Goal: Transaction & Acquisition: Subscribe to service/newsletter

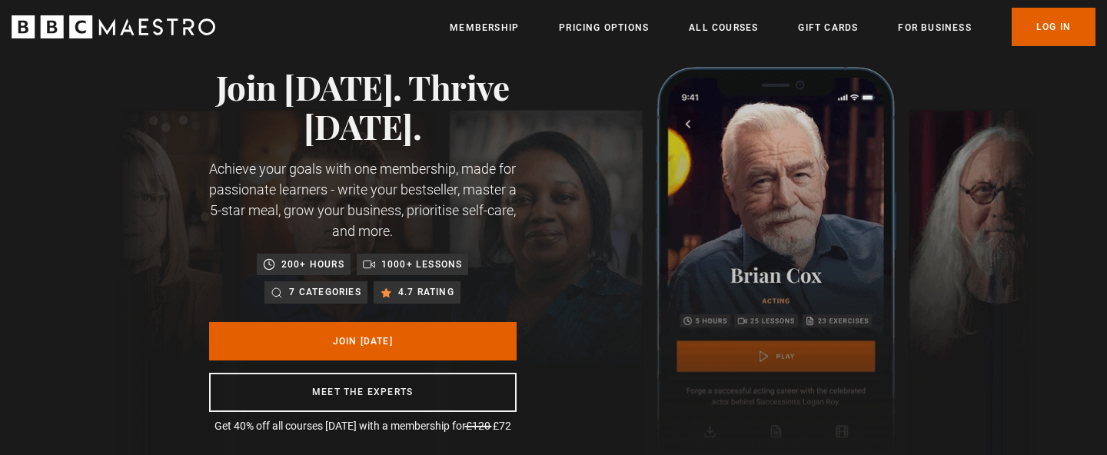
scroll to position [0, 201]
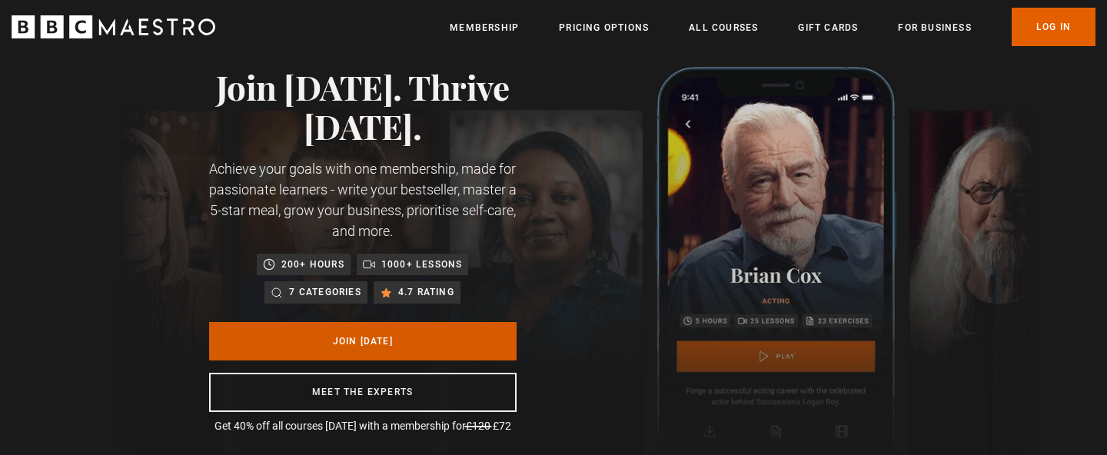
click at [456, 345] on link "Join Today" at bounding box center [363, 341] width 308 height 38
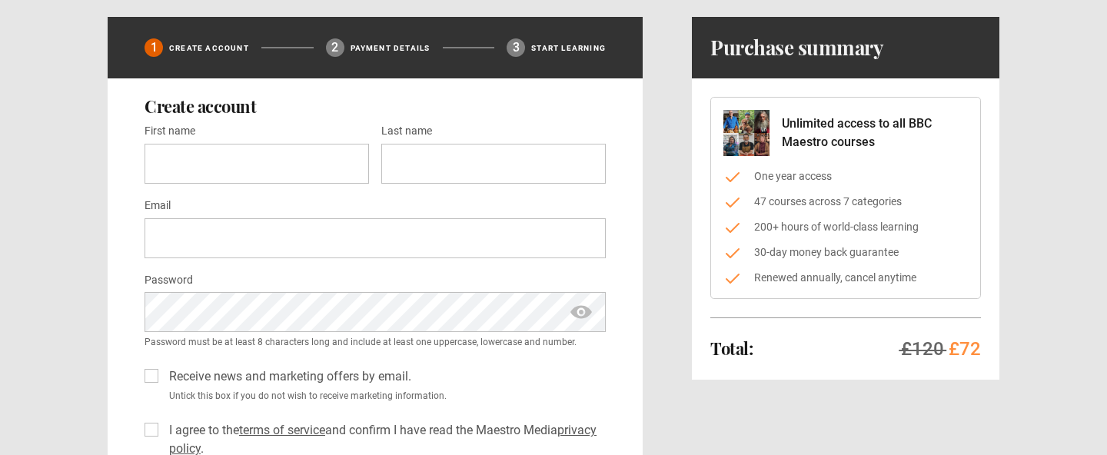
scroll to position [98, 0]
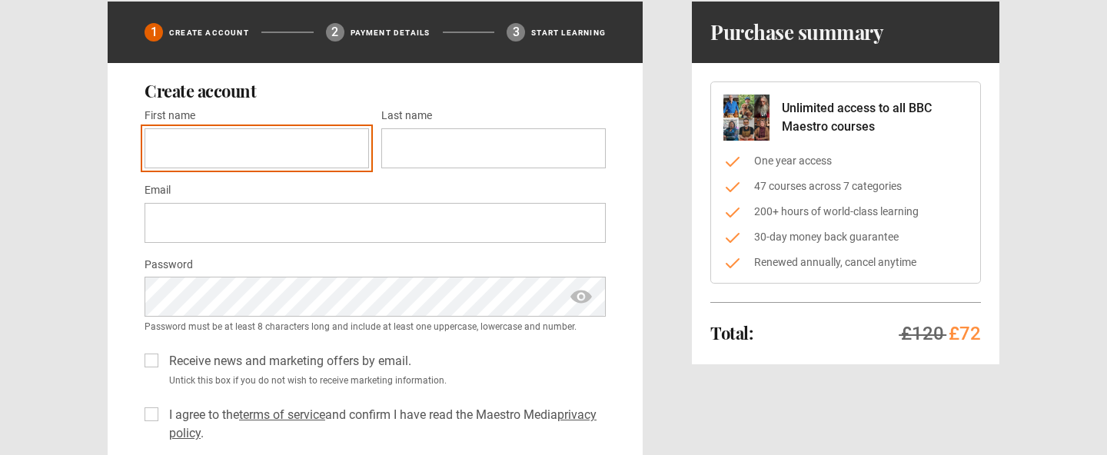
click at [308, 146] on input "First name *" at bounding box center [257, 148] width 225 height 40
type input "*******"
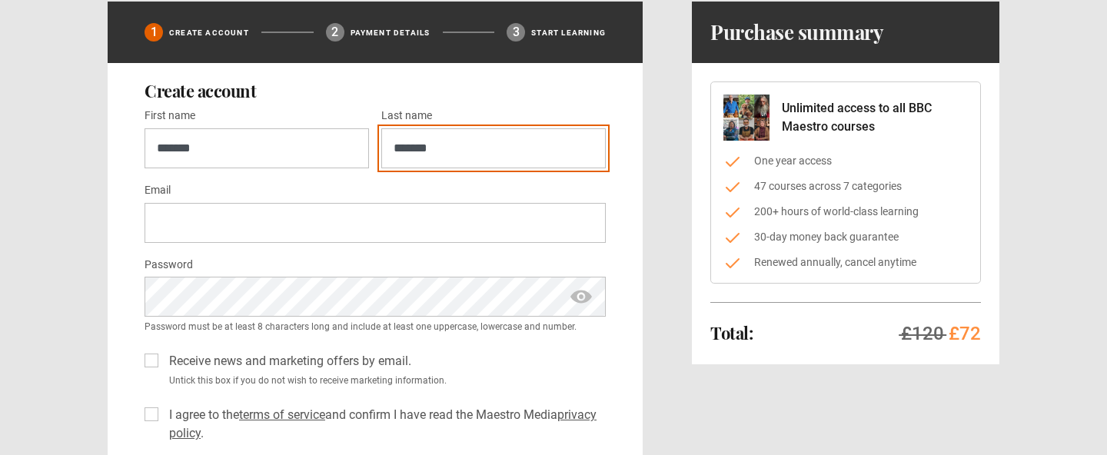
type input "**********"
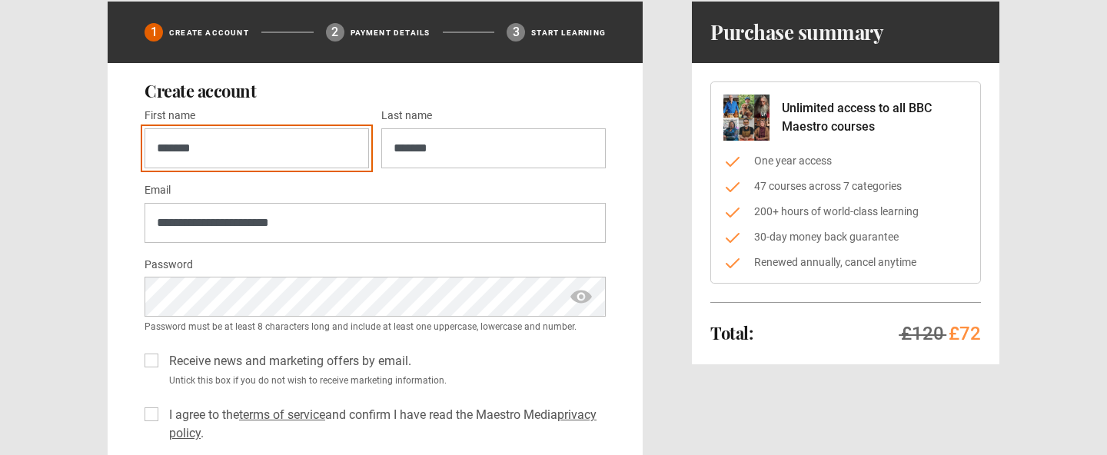
scroll to position [182, 0]
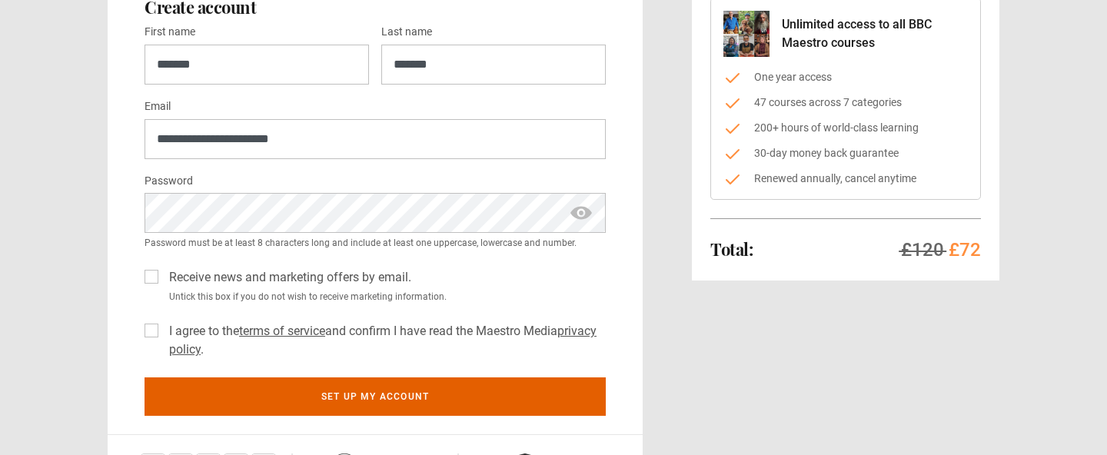
click at [581, 219] on span "show password" at bounding box center [581, 213] width 25 height 40
click at [163, 275] on label "Receive news and marketing offers by email." at bounding box center [287, 277] width 248 height 18
click at [163, 330] on label "I agree to the terms of service and confirm I have read the Maestro Media priva…" at bounding box center [384, 340] width 443 height 37
click at [662, 366] on div "**********" at bounding box center [554, 222] width 892 height 608
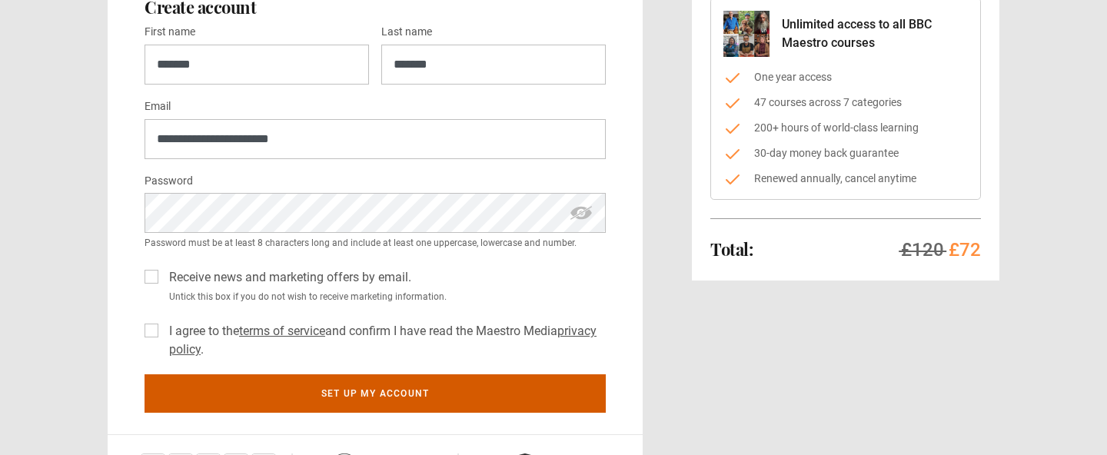
click at [412, 397] on button "Set up my account" at bounding box center [375, 394] width 461 height 38
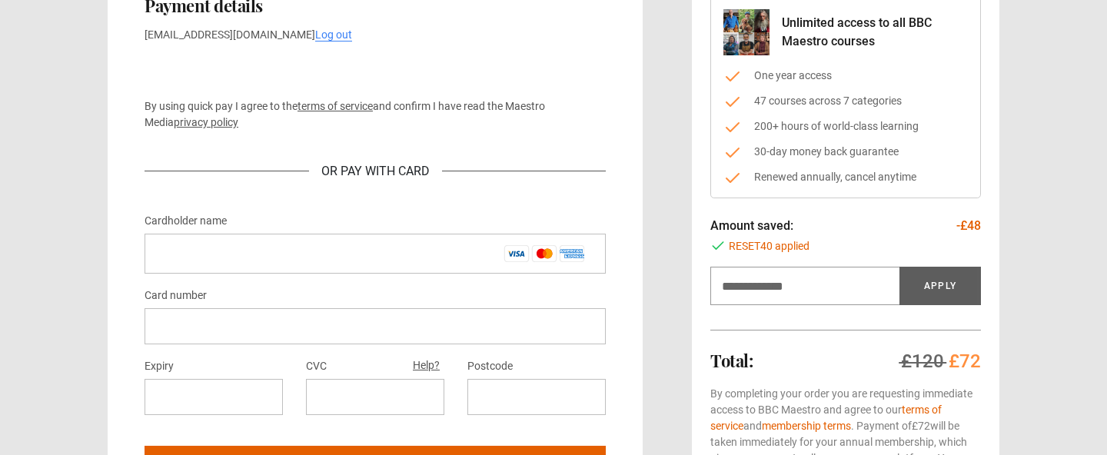
scroll to position [251, 0]
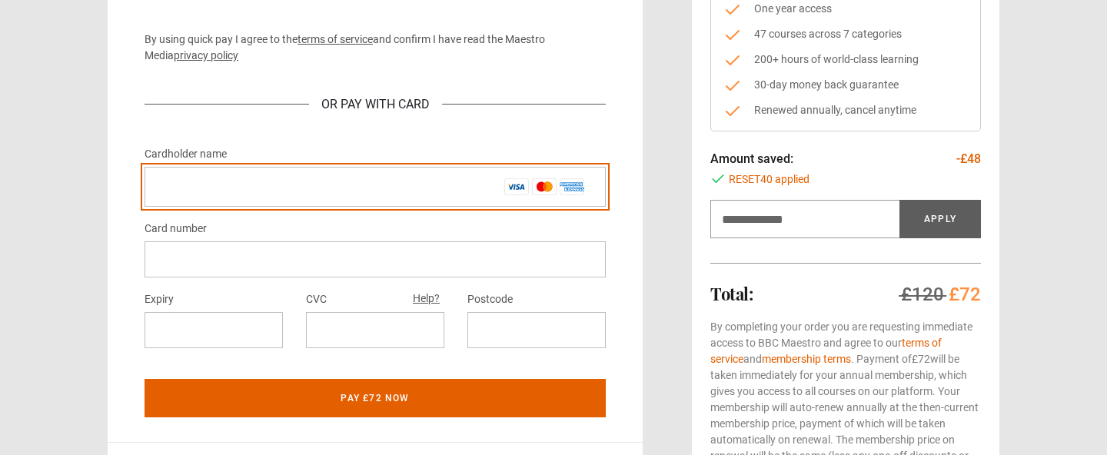
click at [419, 201] on input "Cardholder name *" at bounding box center [375, 187] width 461 height 40
type input "**********"
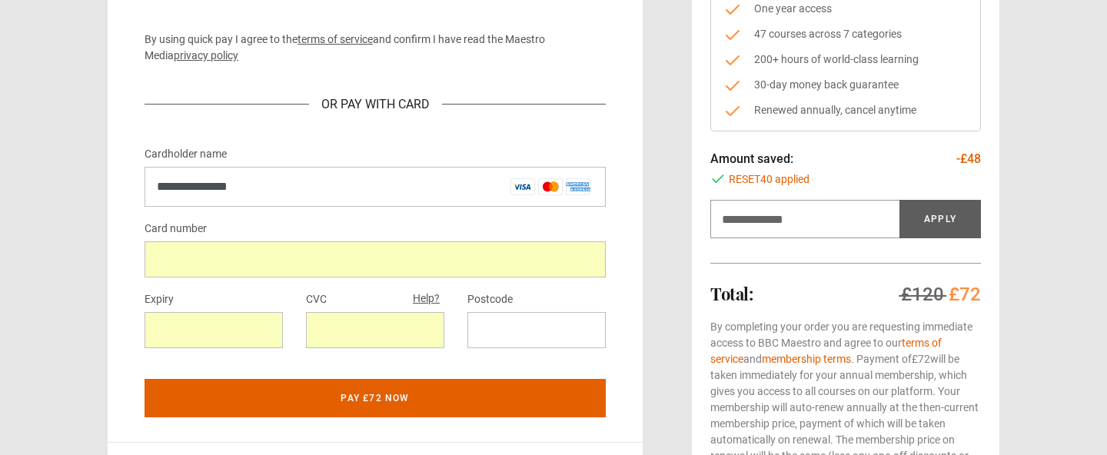
click at [512, 318] on div at bounding box center [537, 330] width 138 height 36
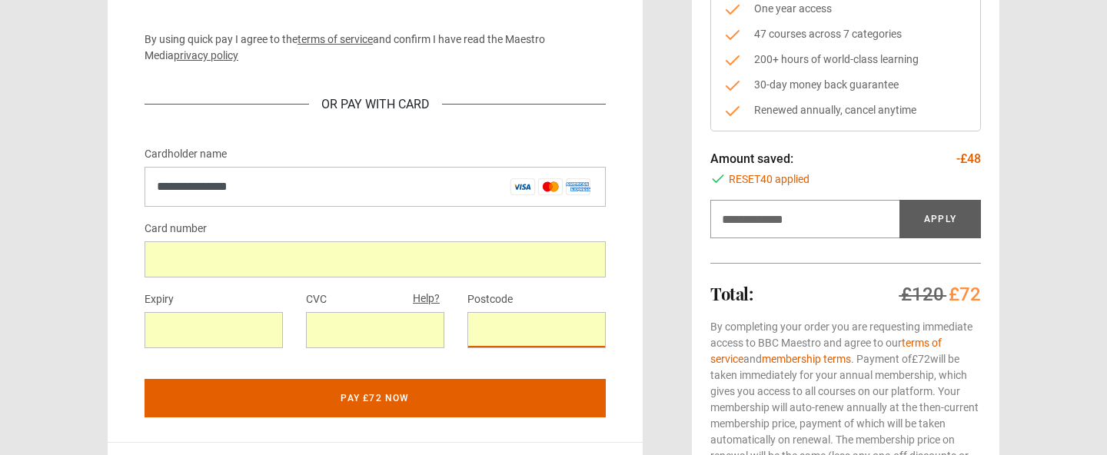
scroll to position [271, 0]
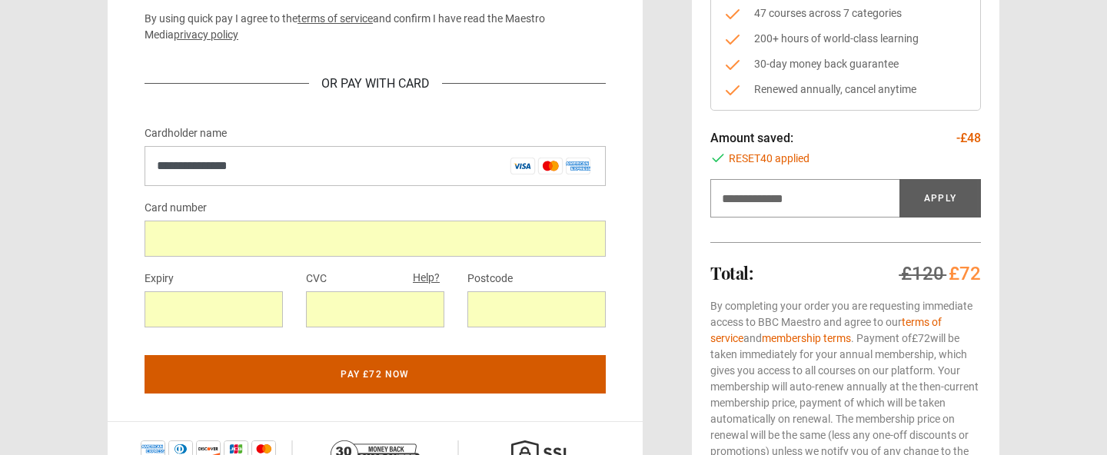
click at [567, 381] on button "Pay £72 now" at bounding box center [375, 374] width 461 height 38
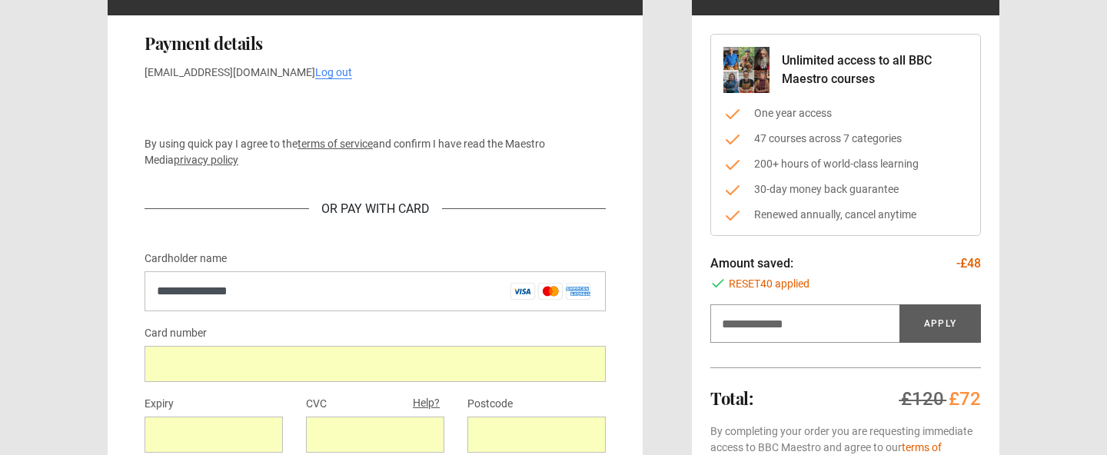
scroll to position [124, 0]
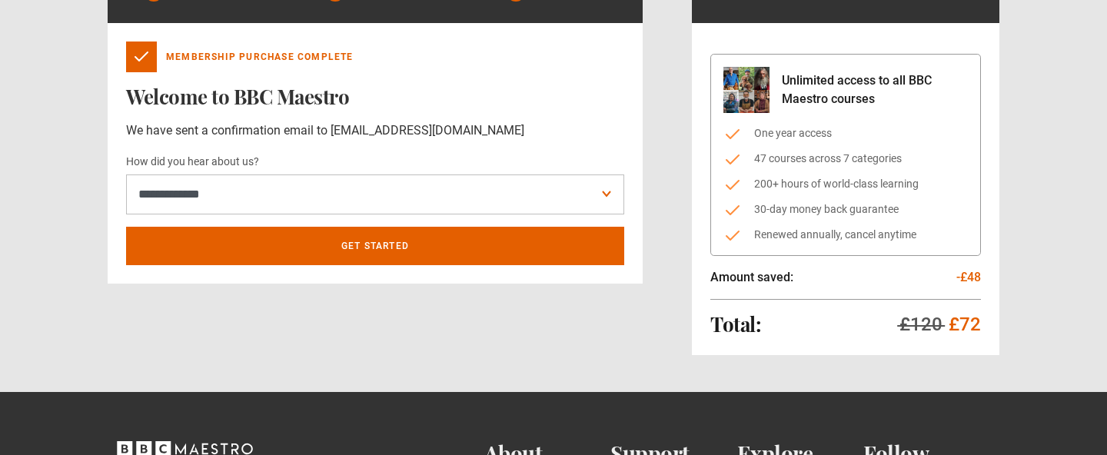
scroll to position [144, 0]
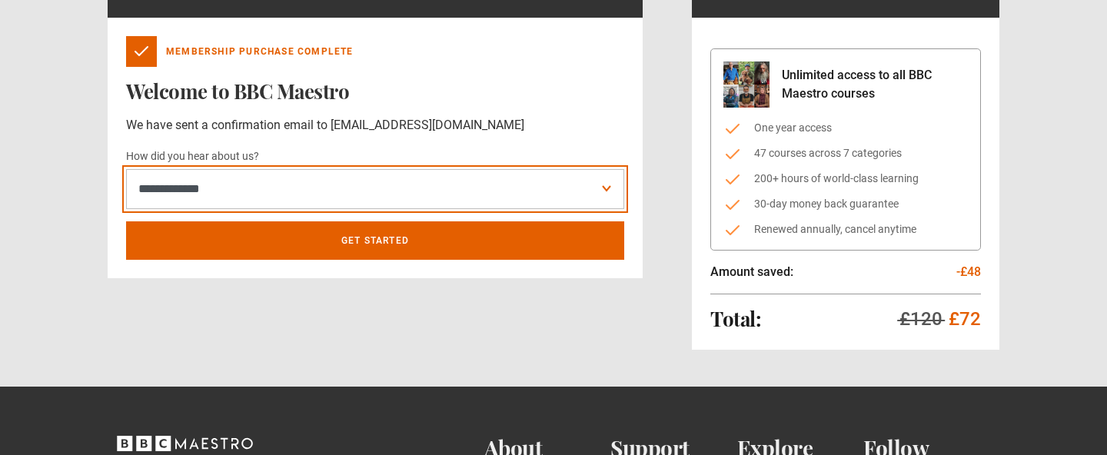
click at [538, 198] on select "**********" at bounding box center [375, 189] width 498 height 40
select select "******"
click at [126, 169] on select "**********" at bounding box center [375, 189] width 498 height 40
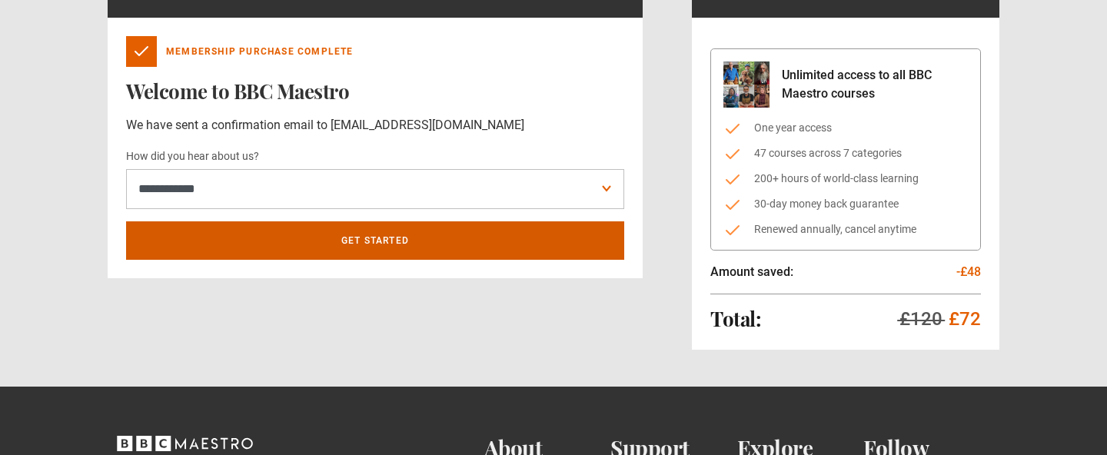
click at [374, 245] on link "Get Started" at bounding box center [375, 240] width 498 height 38
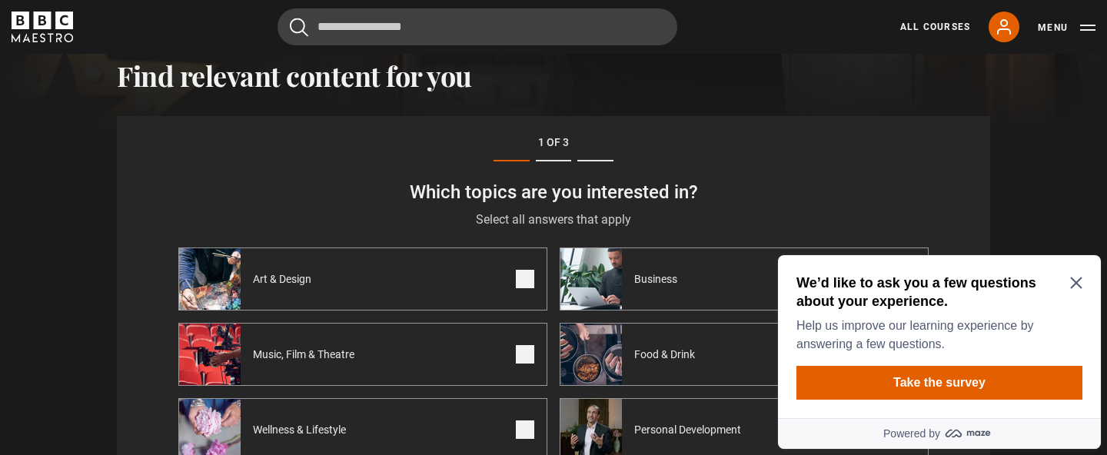
scroll to position [534, 0]
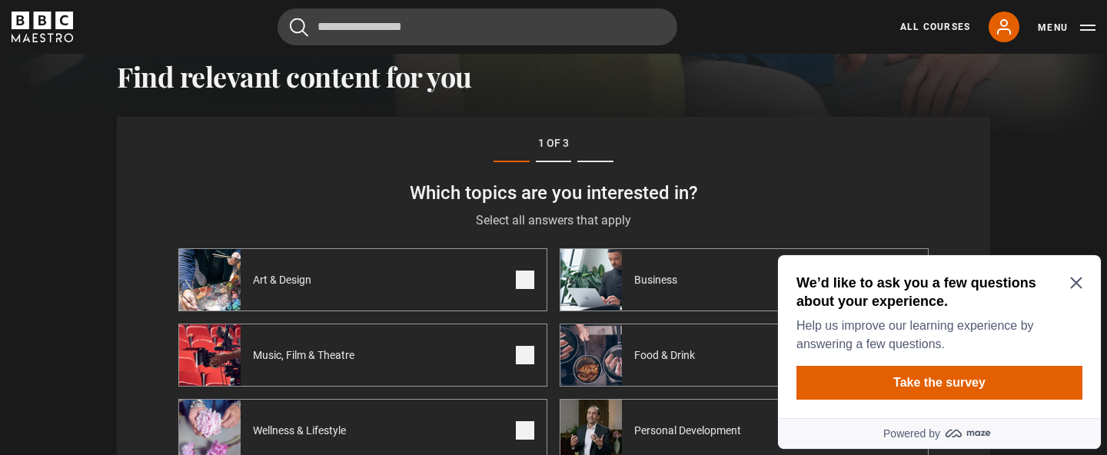
scroll to position [534, 0]
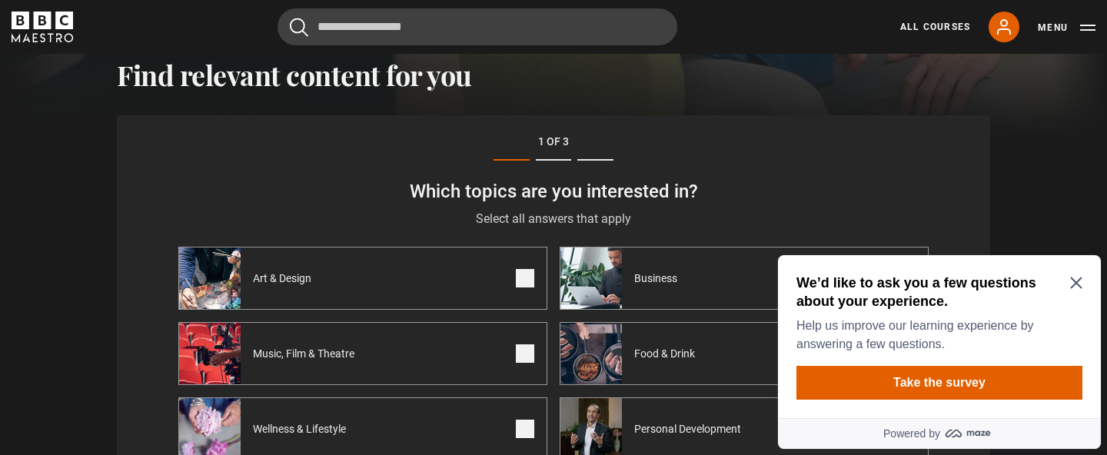
click at [1071, 278] on icon "Close Maze Prompt" at bounding box center [1076, 284] width 12 height 12
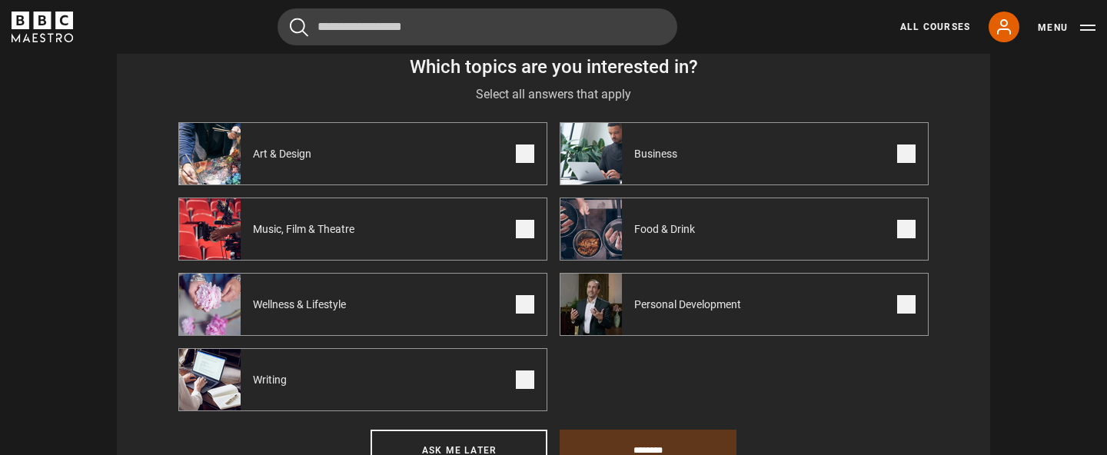
scroll to position [697, 0]
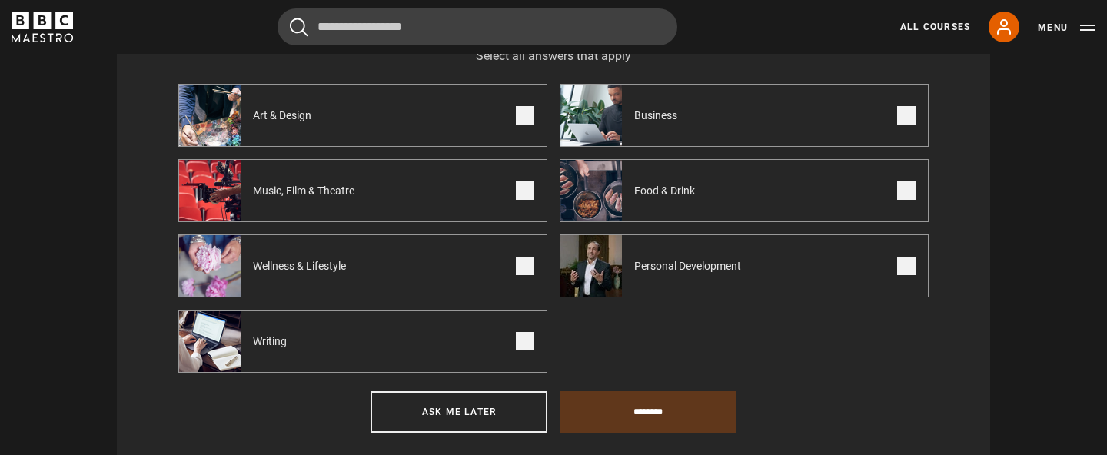
click at [510, 342] on label "Writing" at bounding box center [362, 341] width 369 height 63
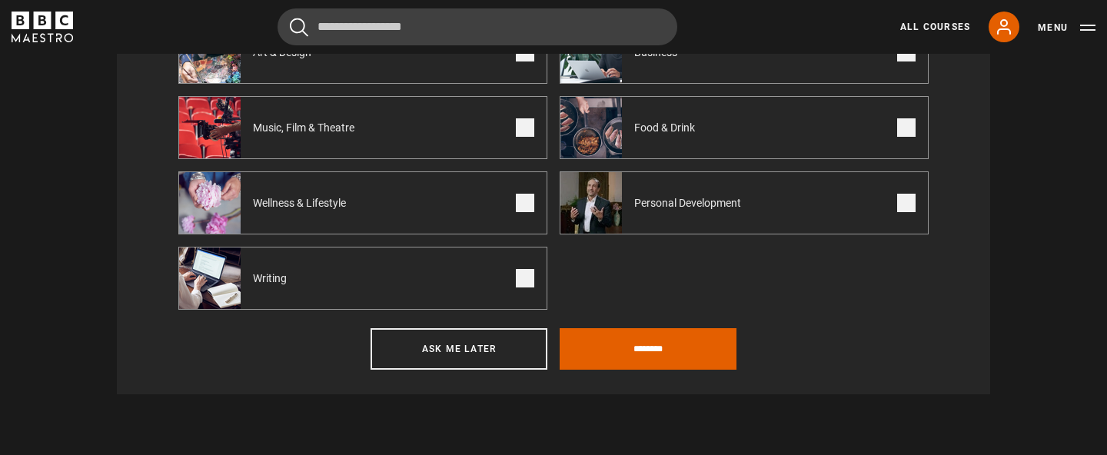
click at [700, 375] on div "Step 1 of 3 Which topics are you interested in? Select all answers that apply S…" at bounding box center [554, 141] width 874 height 505
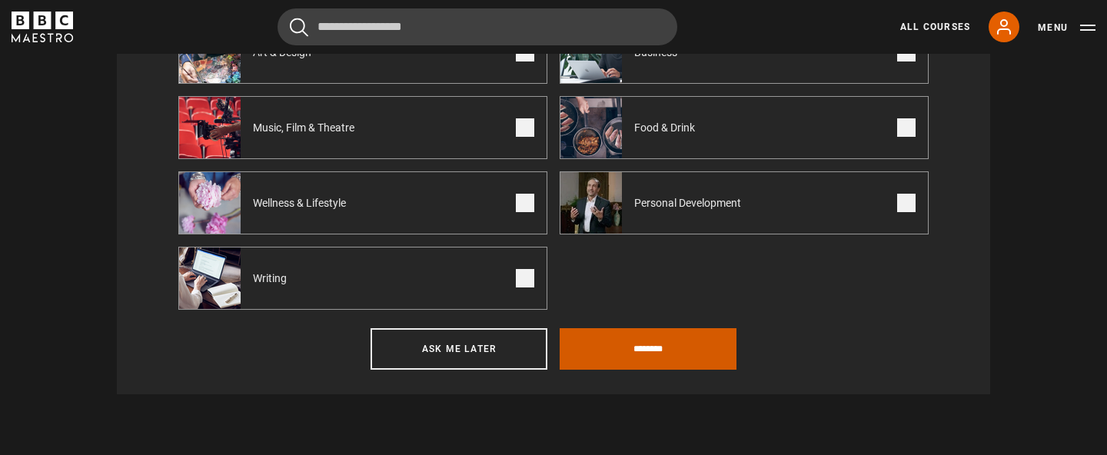
click at [692, 358] on input "********" at bounding box center [648, 349] width 177 height 42
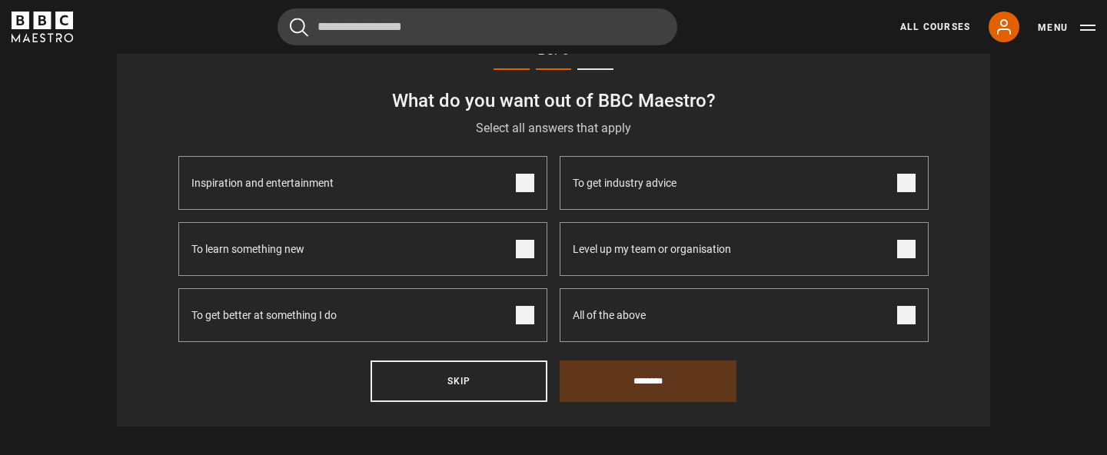
scroll to position [622, 0]
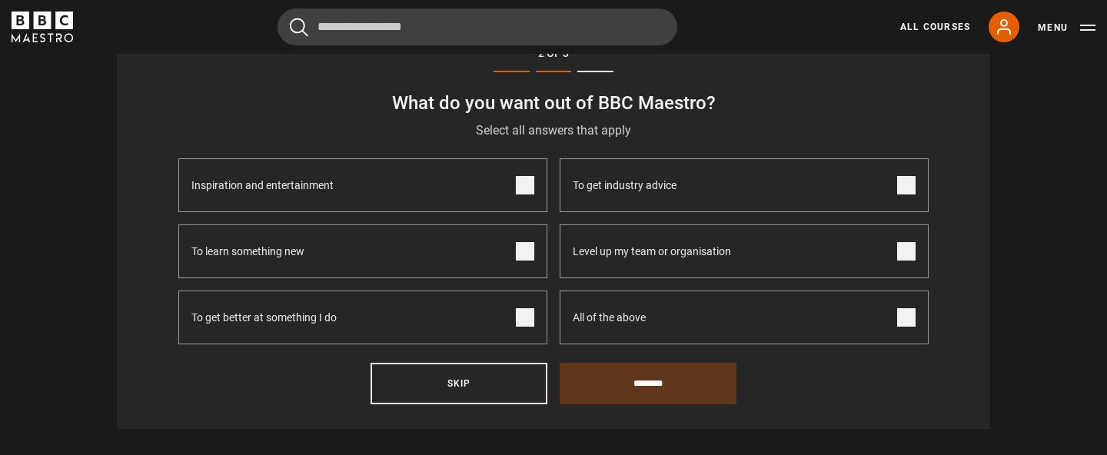
click at [400, 321] on label "To get better at something I do" at bounding box center [362, 318] width 369 height 54
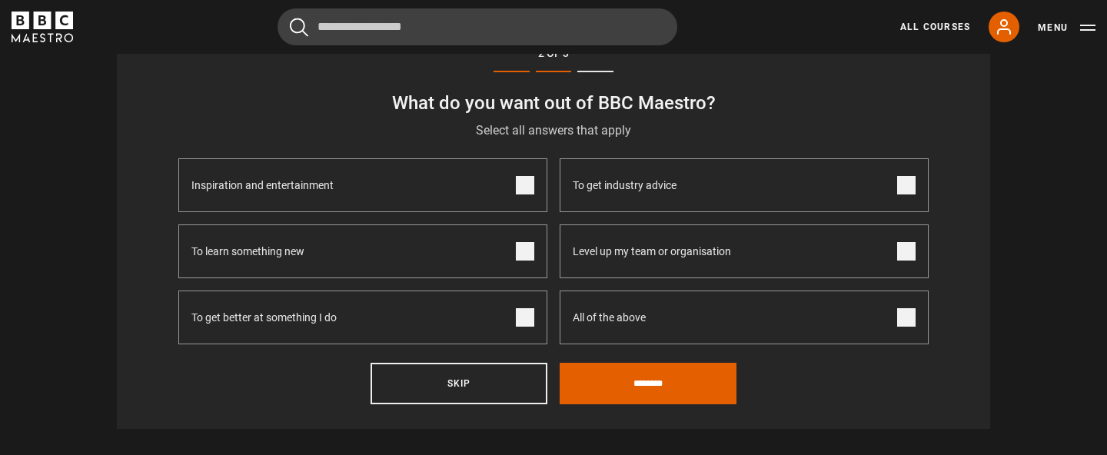
click at [475, 250] on label "To learn something new" at bounding box center [362, 252] width 369 height 54
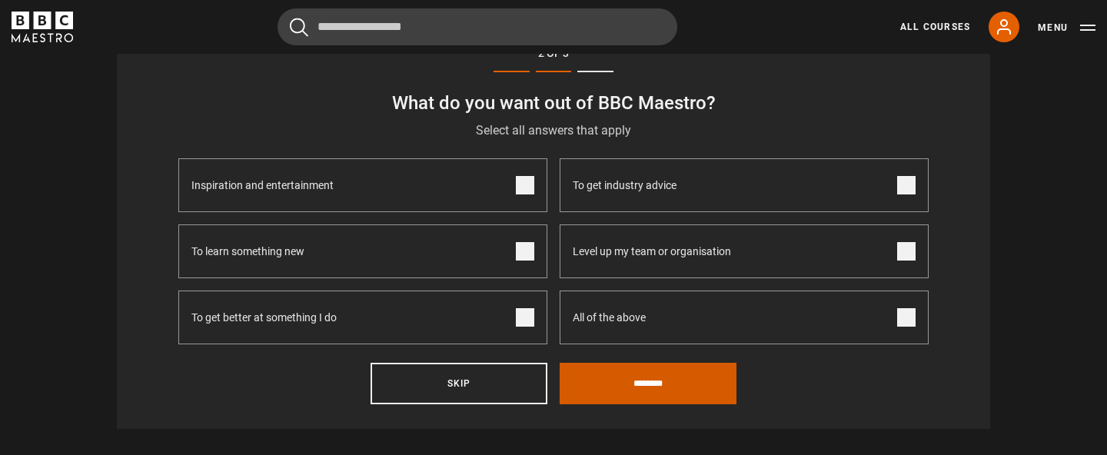
click at [622, 391] on input "********" at bounding box center [648, 384] width 177 height 42
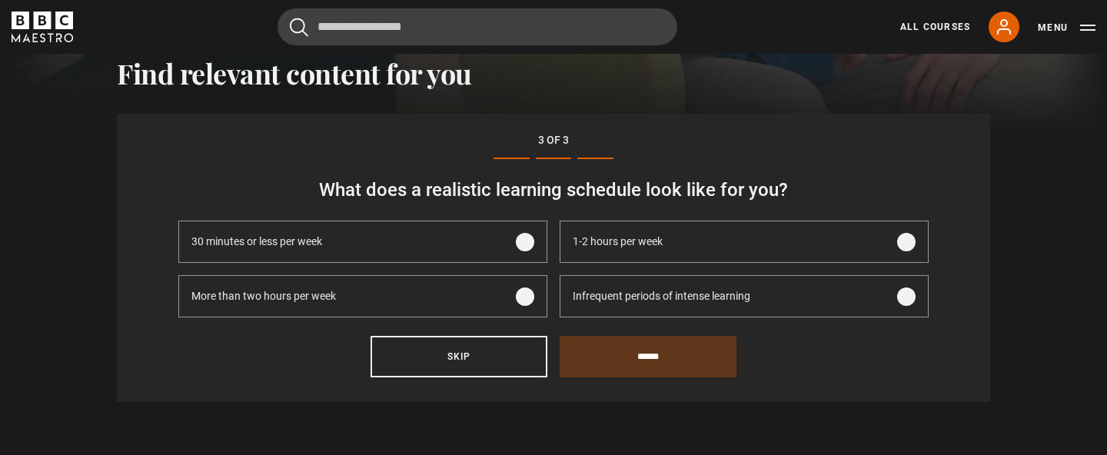
scroll to position [534, 0]
click at [833, 301] on label "Infrequent periods of intense learning" at bounding box center [744, 298] width 369 height 42
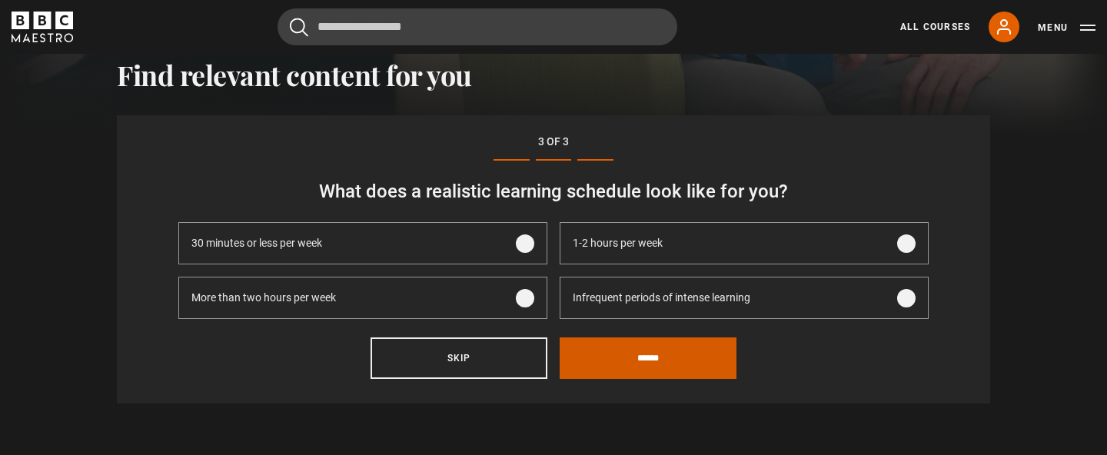
click at [683, 359] on input "******" at bounding box center [648, 359] width 177 height 42
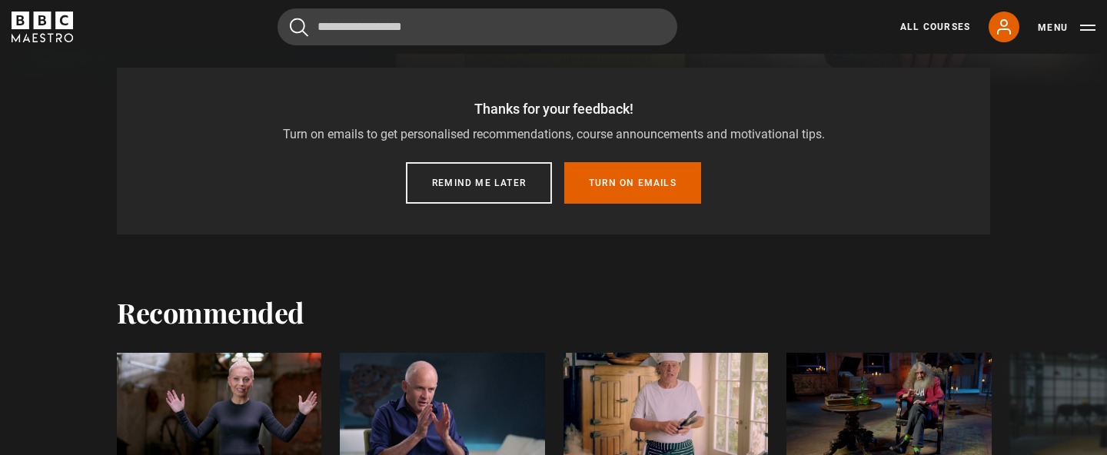
scroll to position [591, 0]
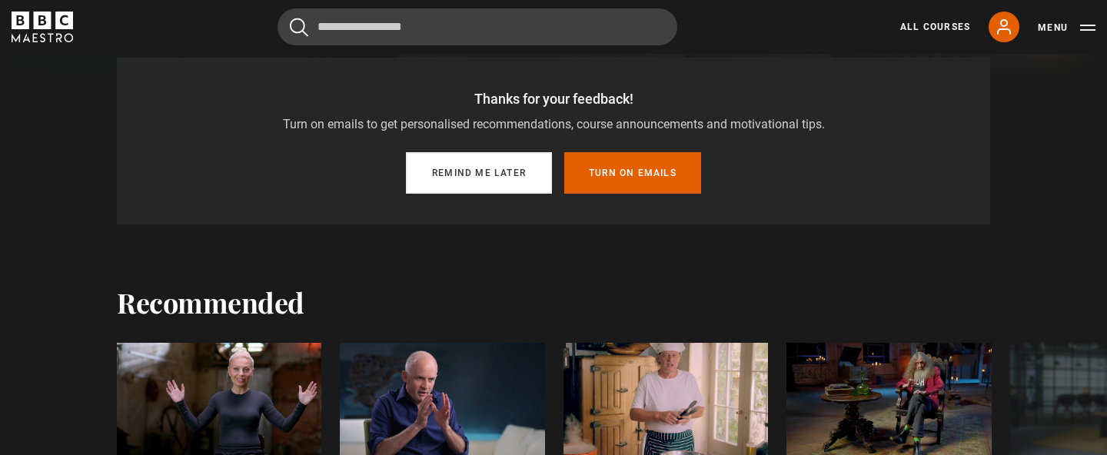
click at [489, 180] on button "Remind me later" at bounding box center [479, 173] width 146 height 42
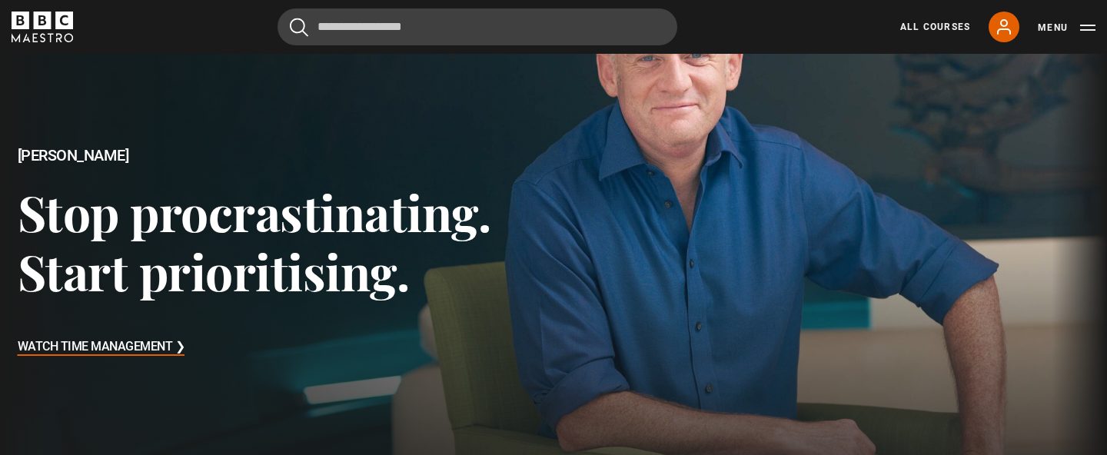
scroll to position [0, 0]
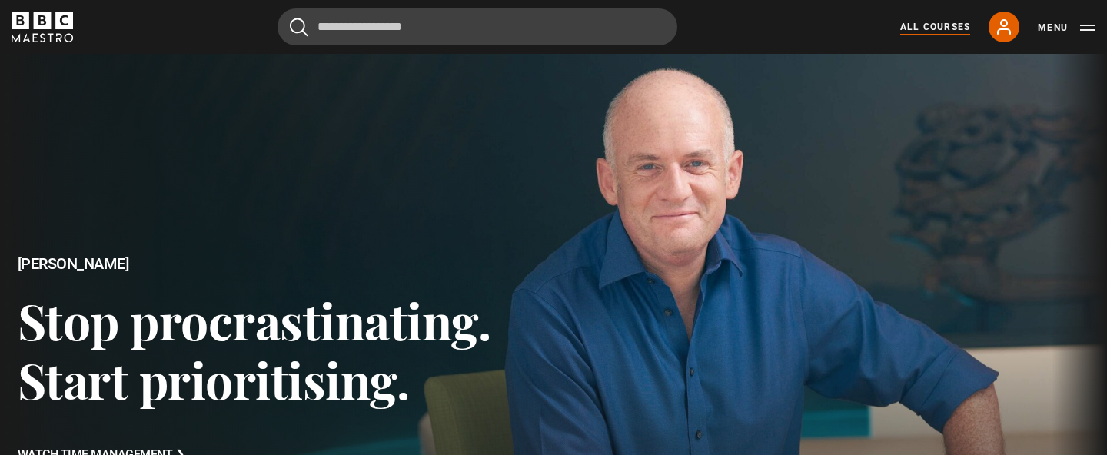
click at [958, 31] on link "All Courses" at bounding box center [935, 27] width 70 height 14
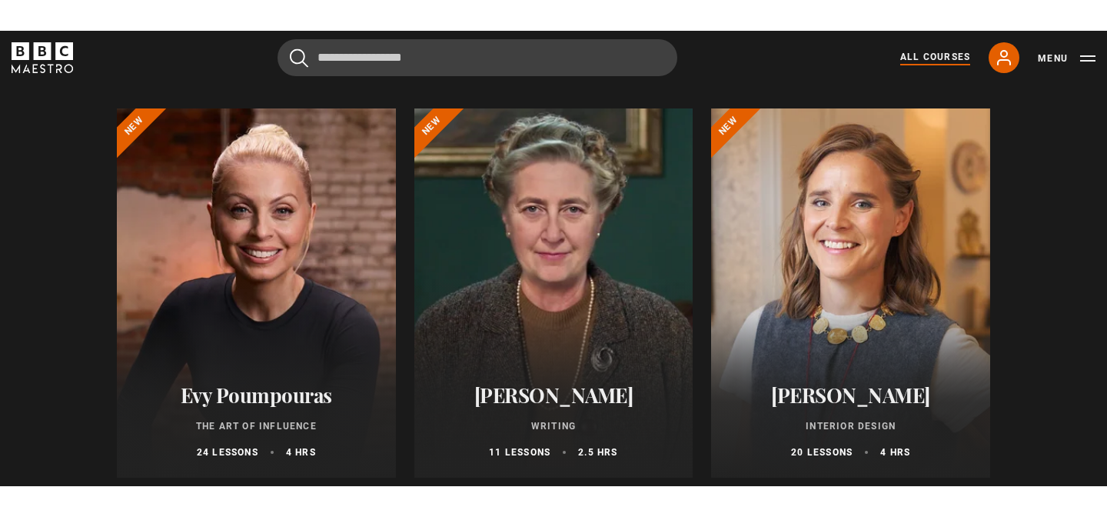
scroll to position [198, 0]
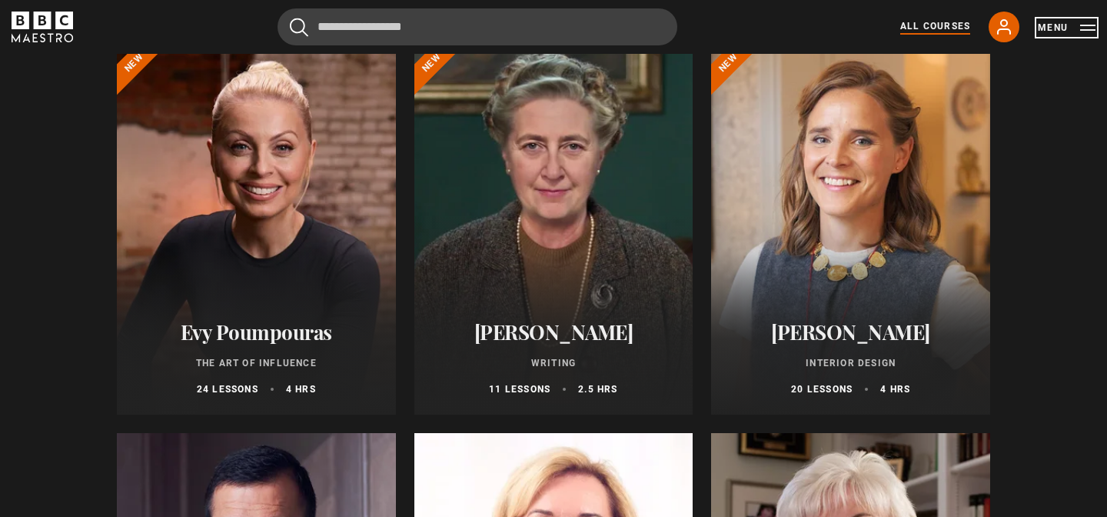
click at [1055, 28] on button "Menu" at bounding box center [1067, 27] width 58 height 15
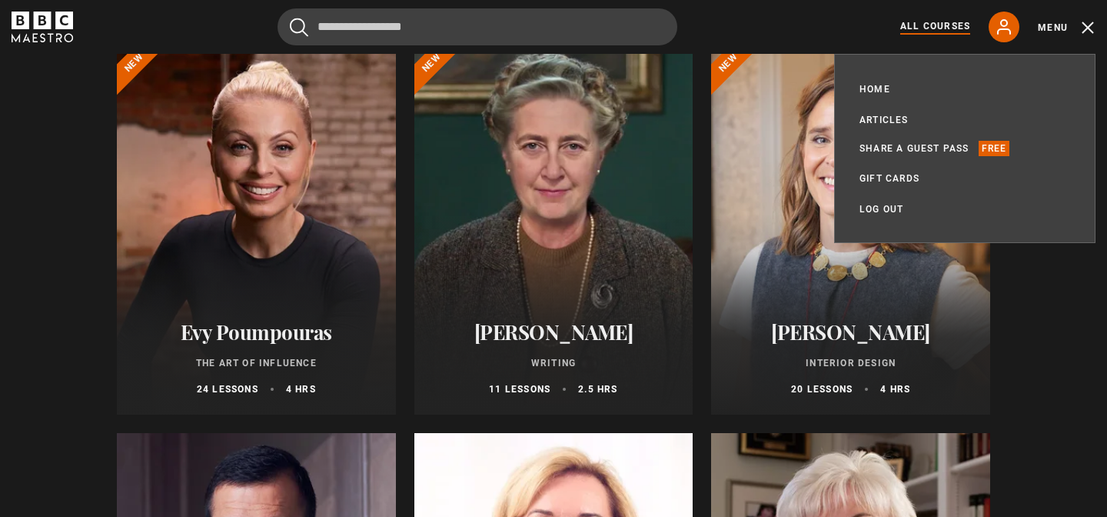
click at [547, 216] on div at bounding box center [553, 229] width 279 height 369
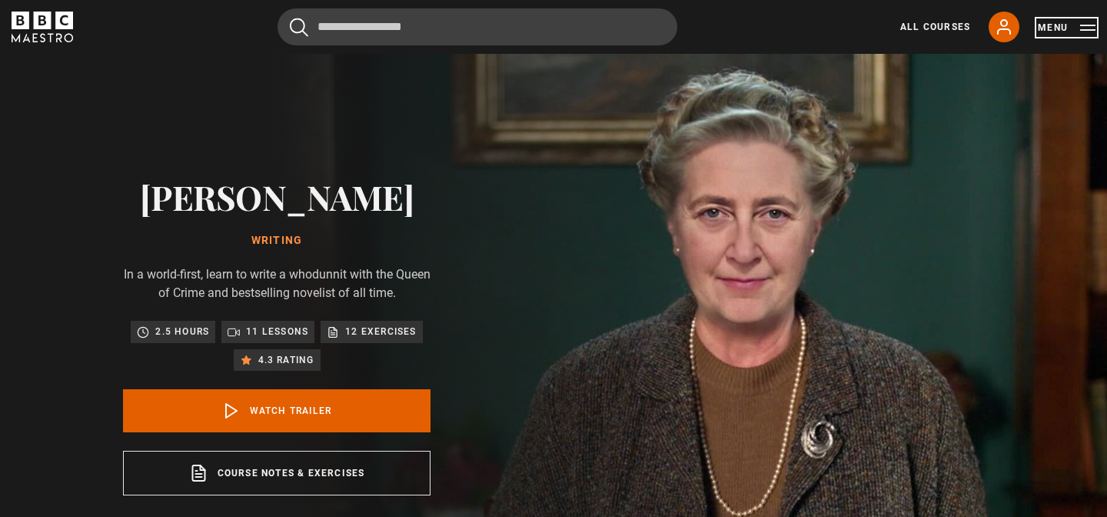
click at [1045, 31] on button "Menu" at bounding box center [1067, 27] width 58 height 15
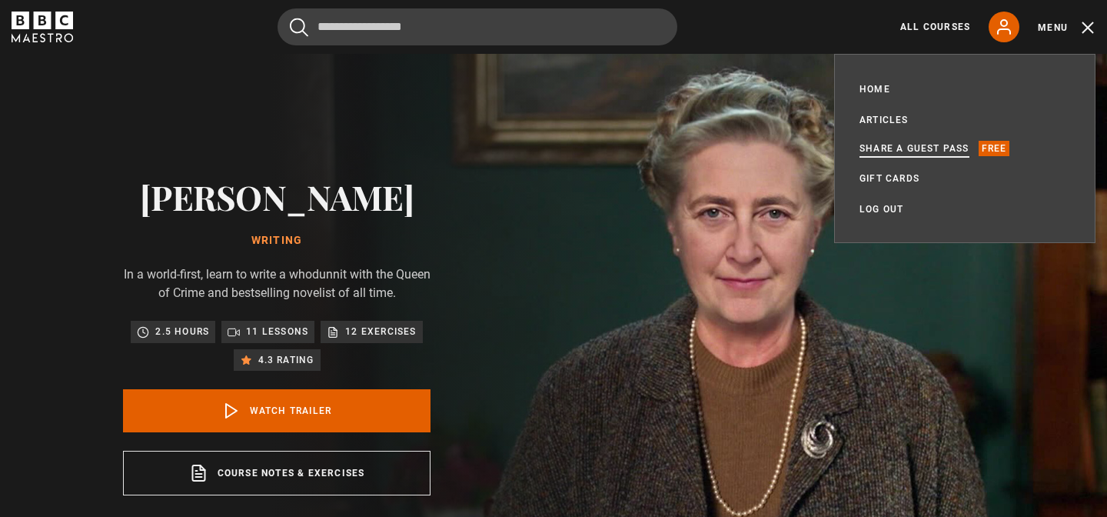
click at [959, 149] on link "Share a guest pass" at bounding box center [915, 148] width 110 height 15
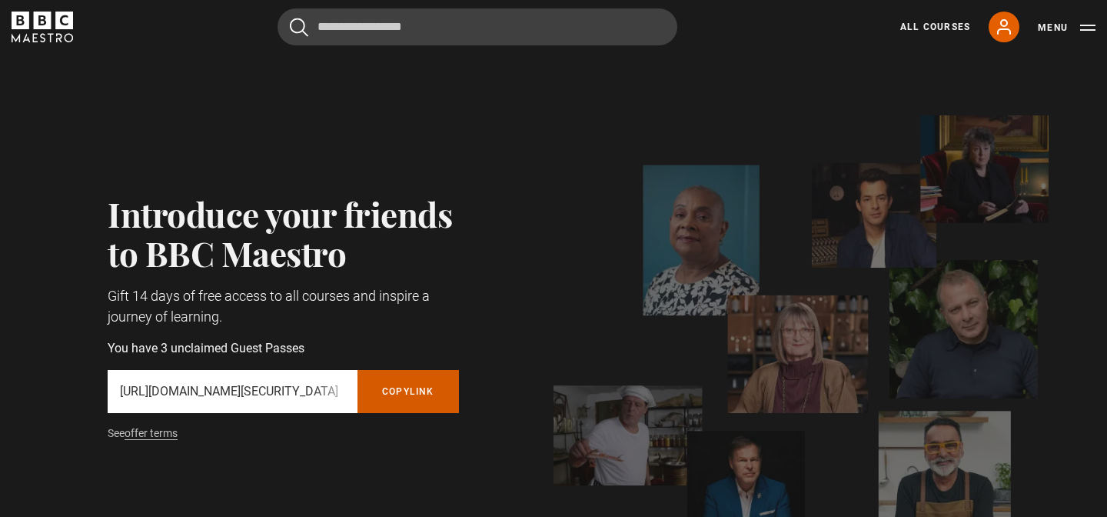
click at [424, 402] on button "Copy referral link" at bounding box center [409, 391] width 102 height 43
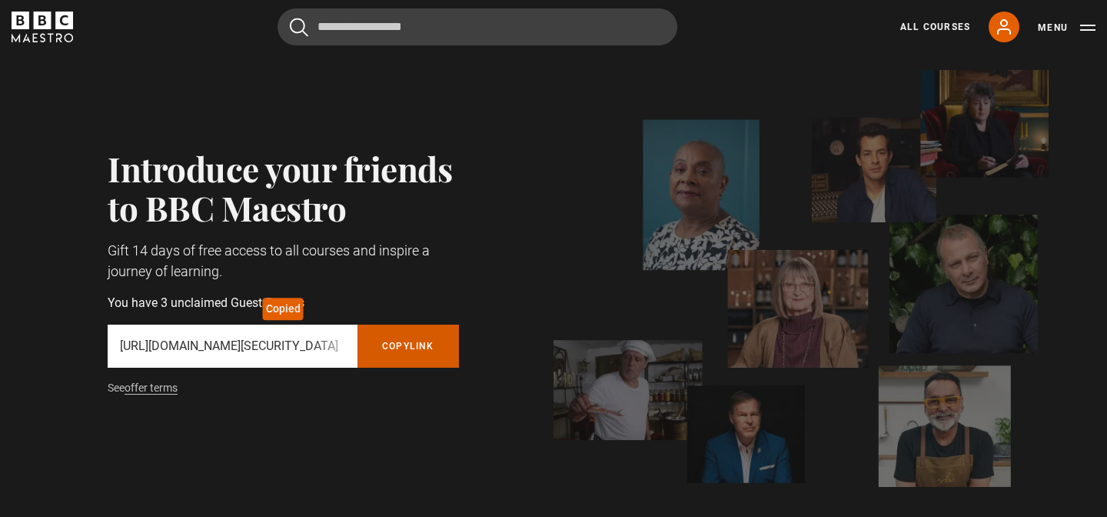
scroll to position [48, 0]
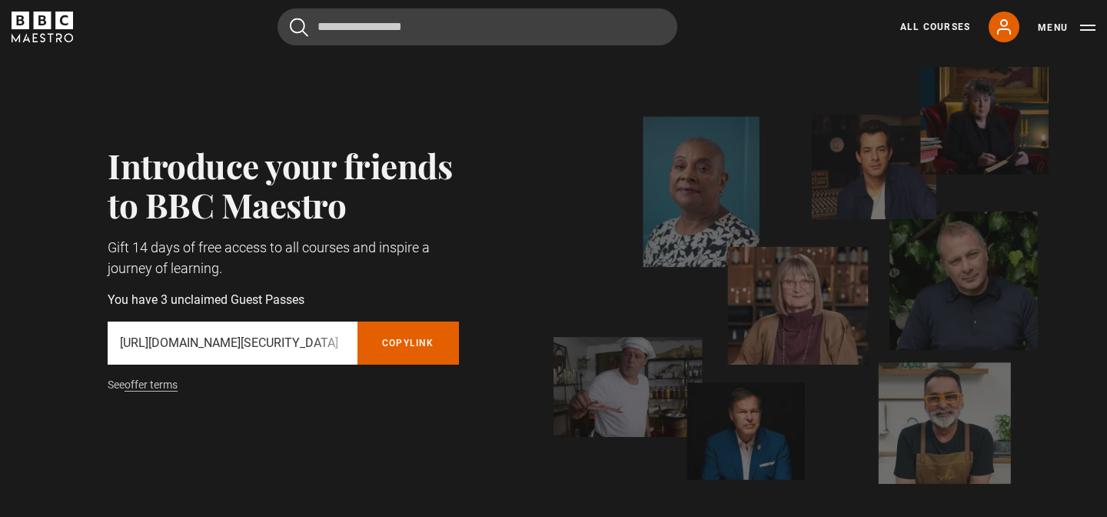
click at [353, 442] on div "Introduce your friends to BBC Maestro Gift 14 days of free access to all course…" at bounding box center [553, 275] width 990 height 417
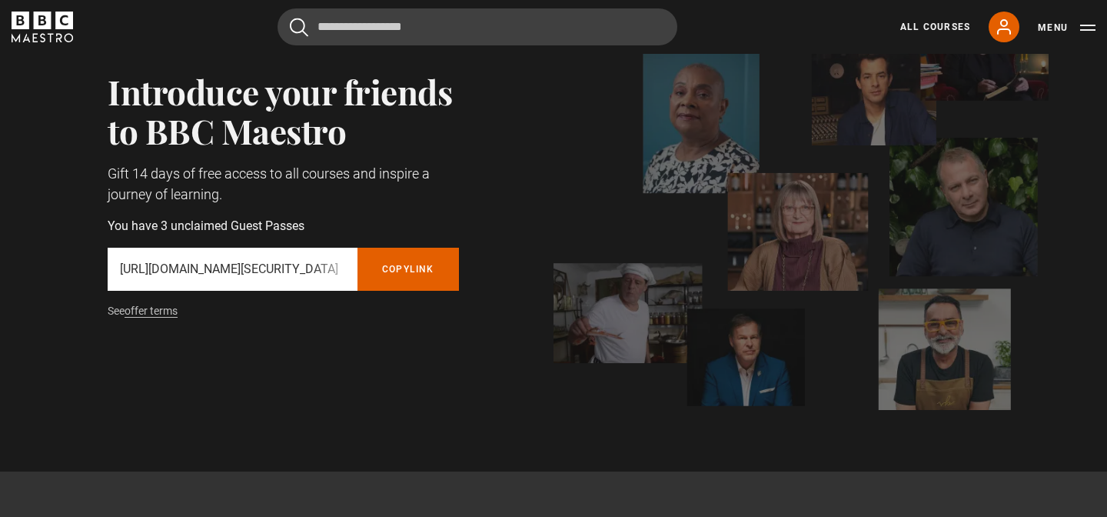
scroll to position [0, 0]
